Goal: Navigation & Orientation: Find specific page/section

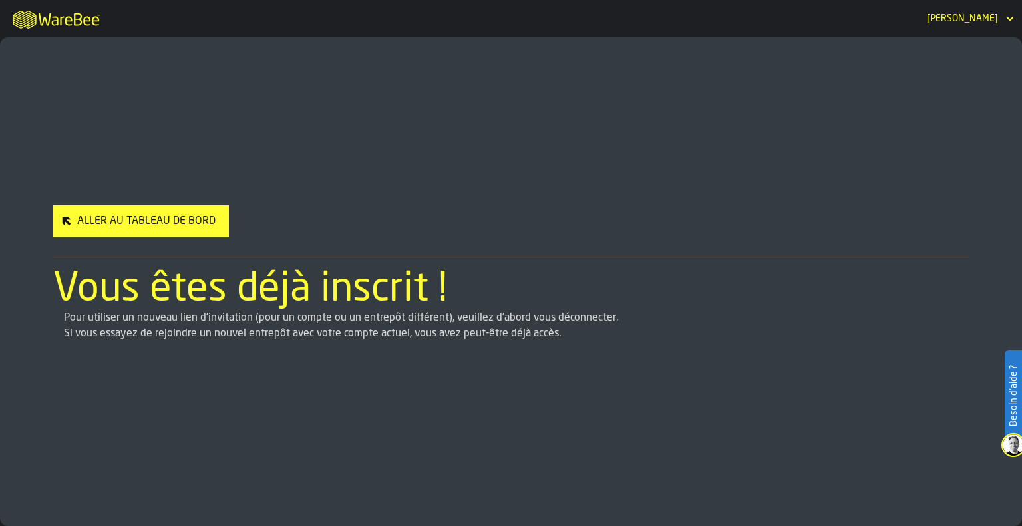
click at [172, 216] on div "Aller au Tableau de Bord" at bounding box center [146, 222] width 149 height 16
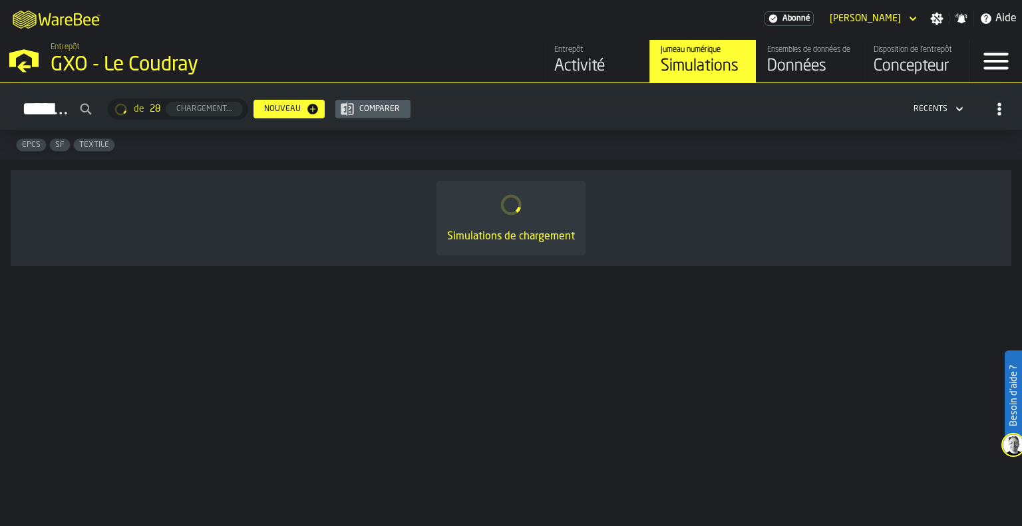
click at [816, 60] on div "Données" at bounding box center [809, 66] width 84 height 21
